Goal: Find specific page/section: Find specific page/section

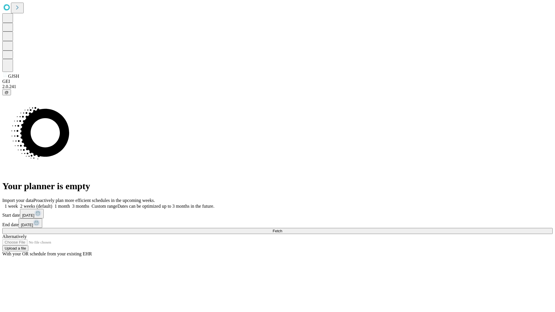
click at [282, 229] on span "Fetch" at bounding box center [277, 231] width 10 height 4
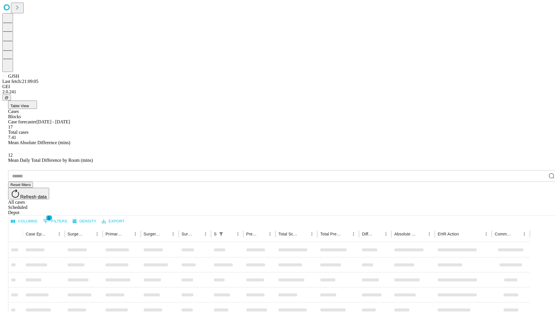
click at [540, 210] on div "Depot" at bounding box center [283, 212] width 550 height 5
